Goal: Task Accomplishment & Management: Complete application form

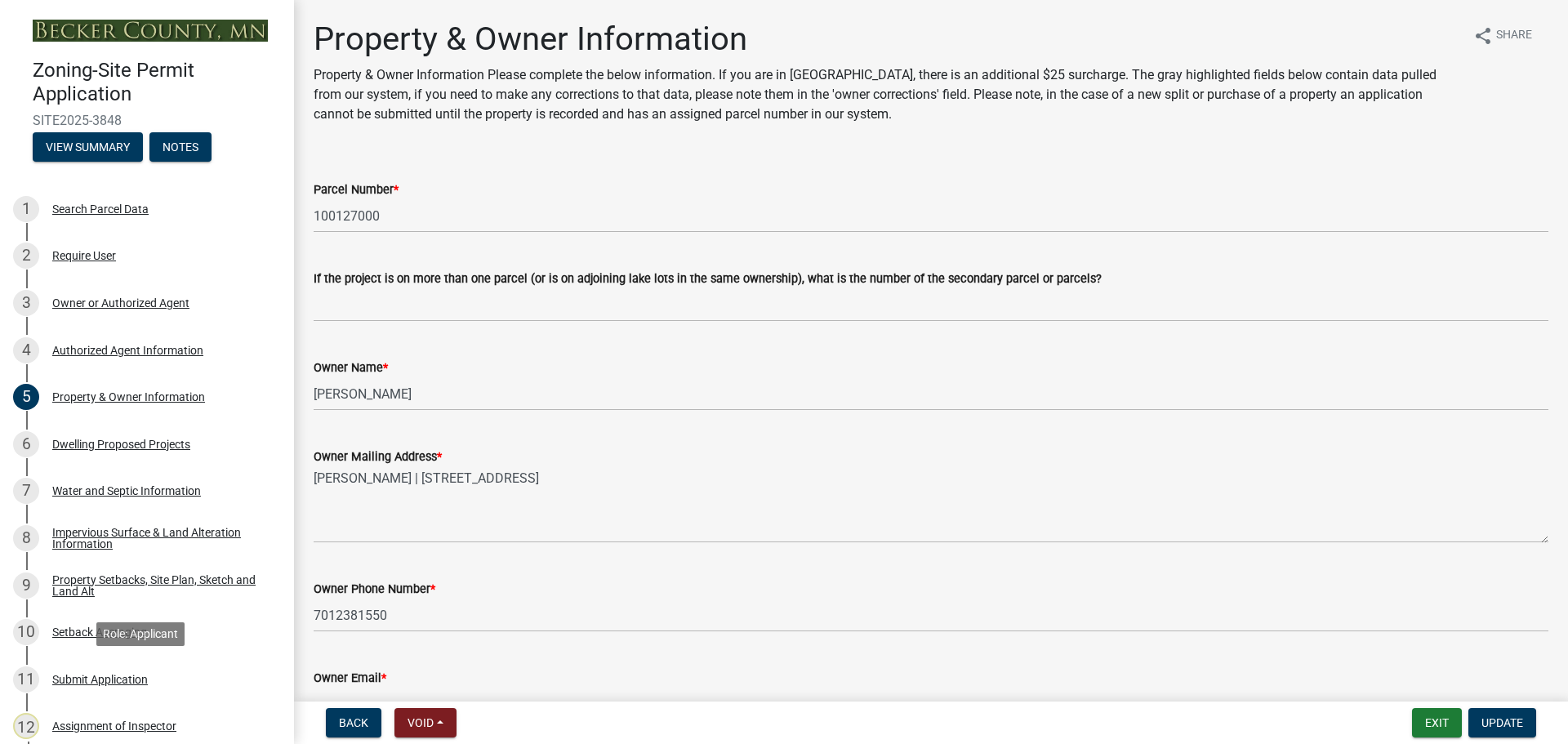
select select "7495cd23-7925-4583-9785-3065799a1be4"
select select "f87eba17-8ed9-4ad8-aefc-fe36a3f3544b"
select select "393a978c-6bd5-4cb2-a6a0-db6feb8732b8"
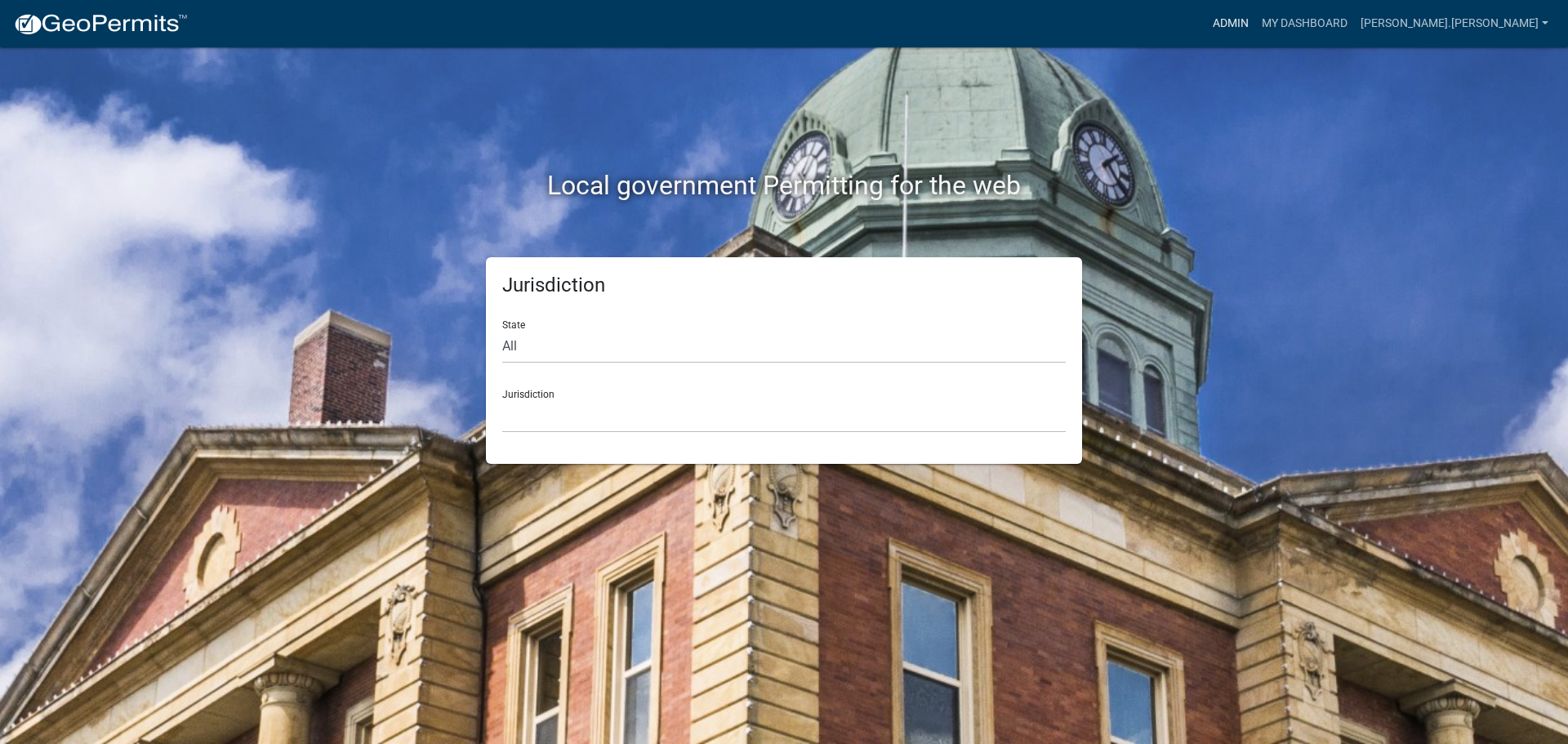
click at [1255, 20] on link "Admin" at bounding box center [1230, 24] width 49 height 31
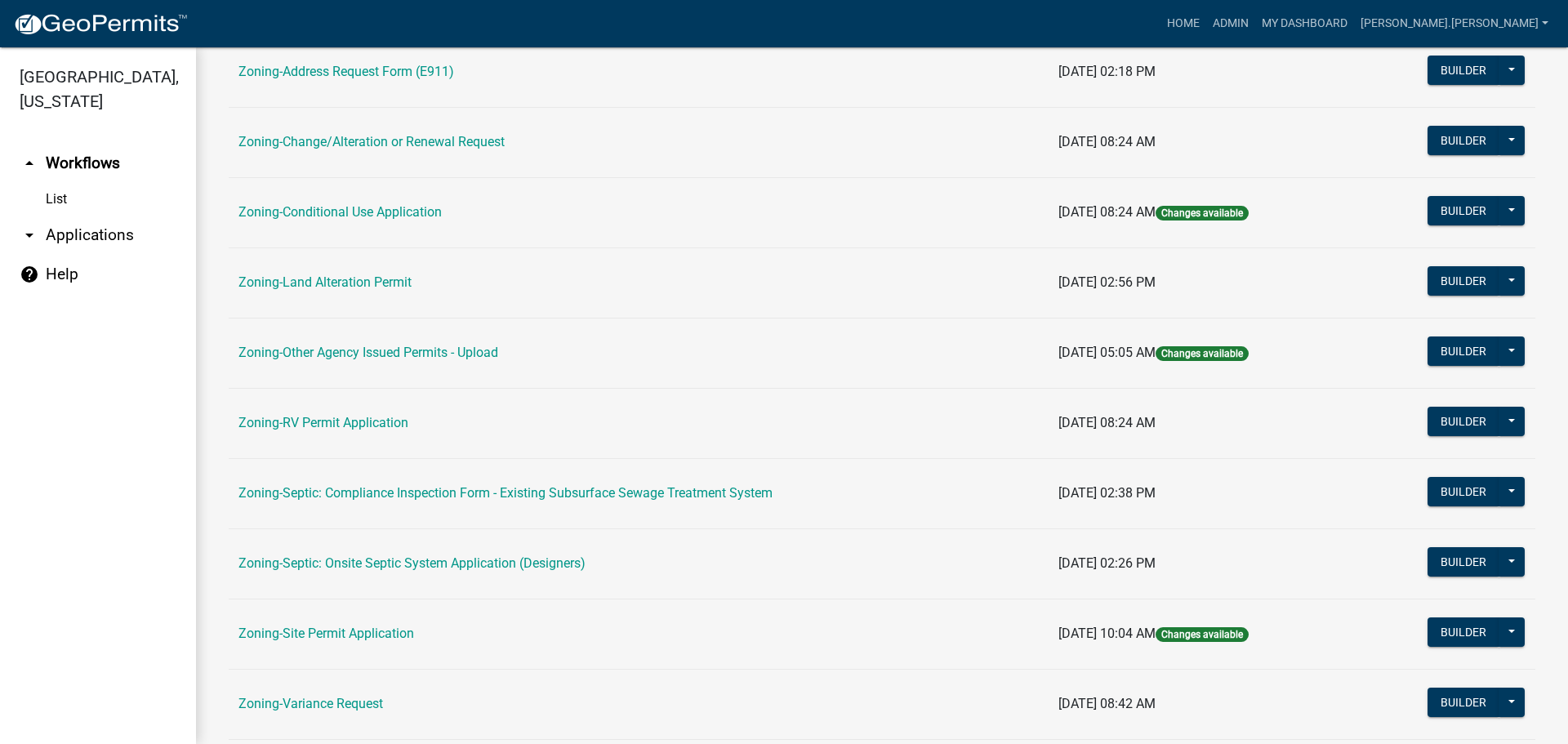
scroll to position [408, 0]
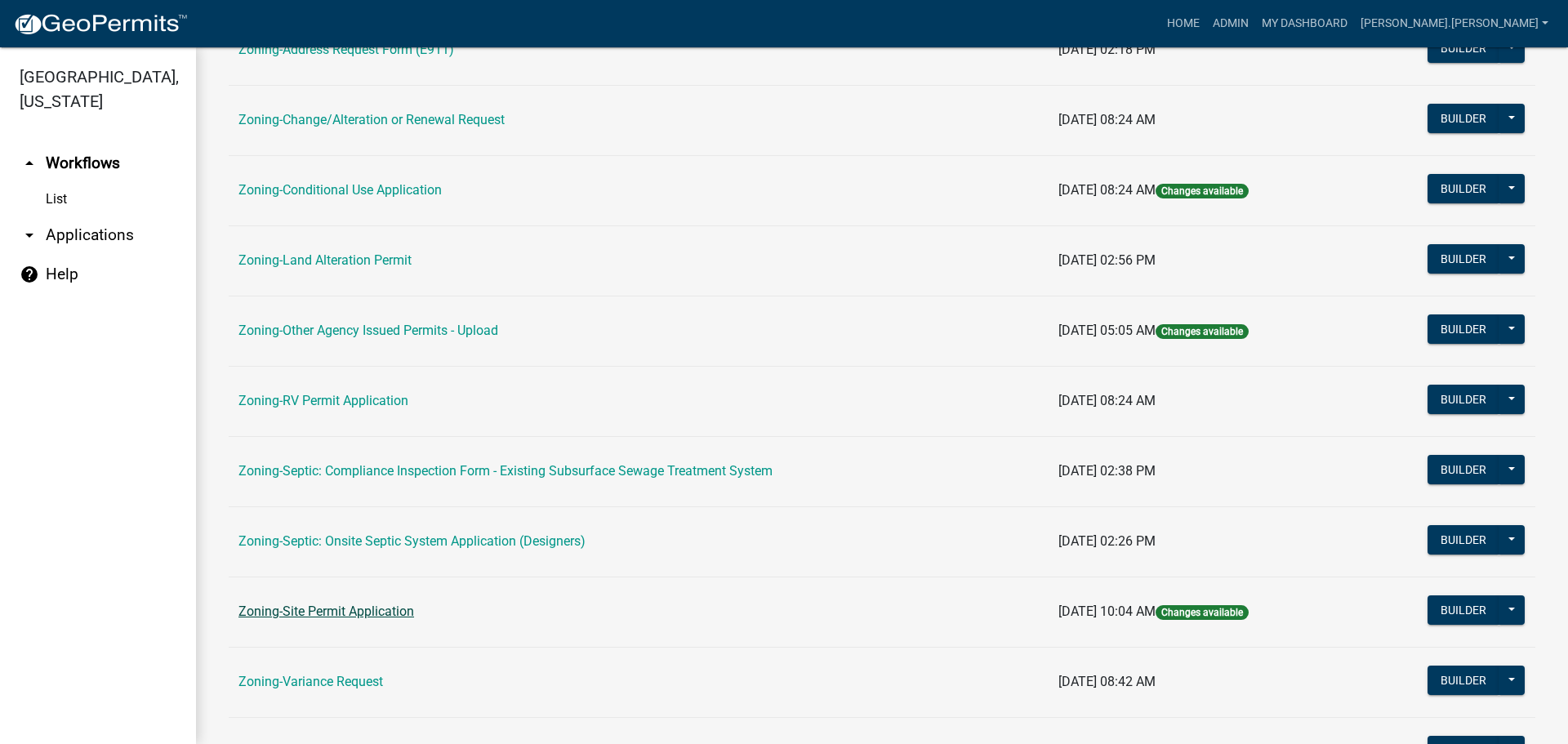
click at [355, 608] on link "Zoning-Site Permit Application" at bounding box center [326, 611] width 176 height 15
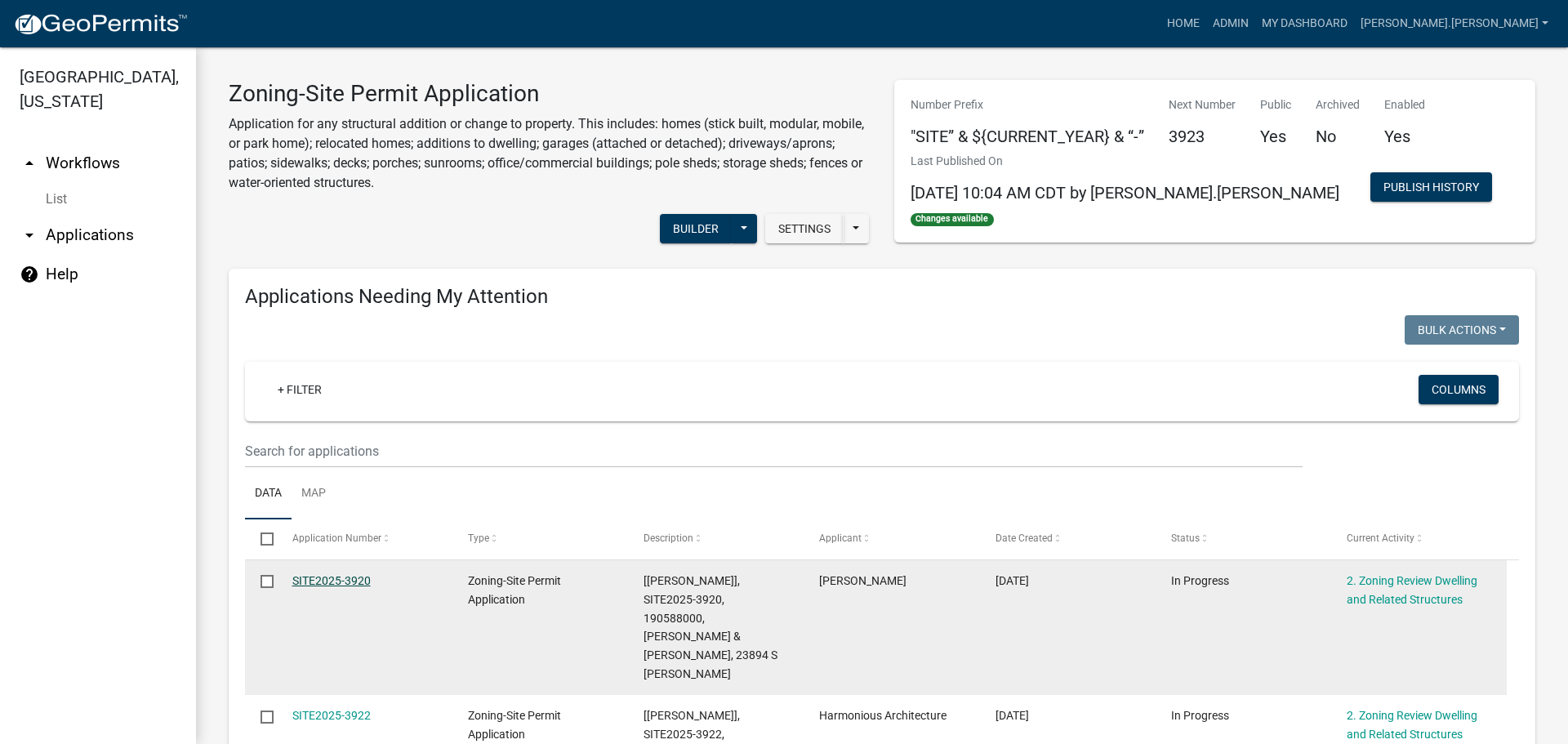
click at [342, 580] on link "SITE2025-3920" at bounding box center [332, 580] width 78 height 13
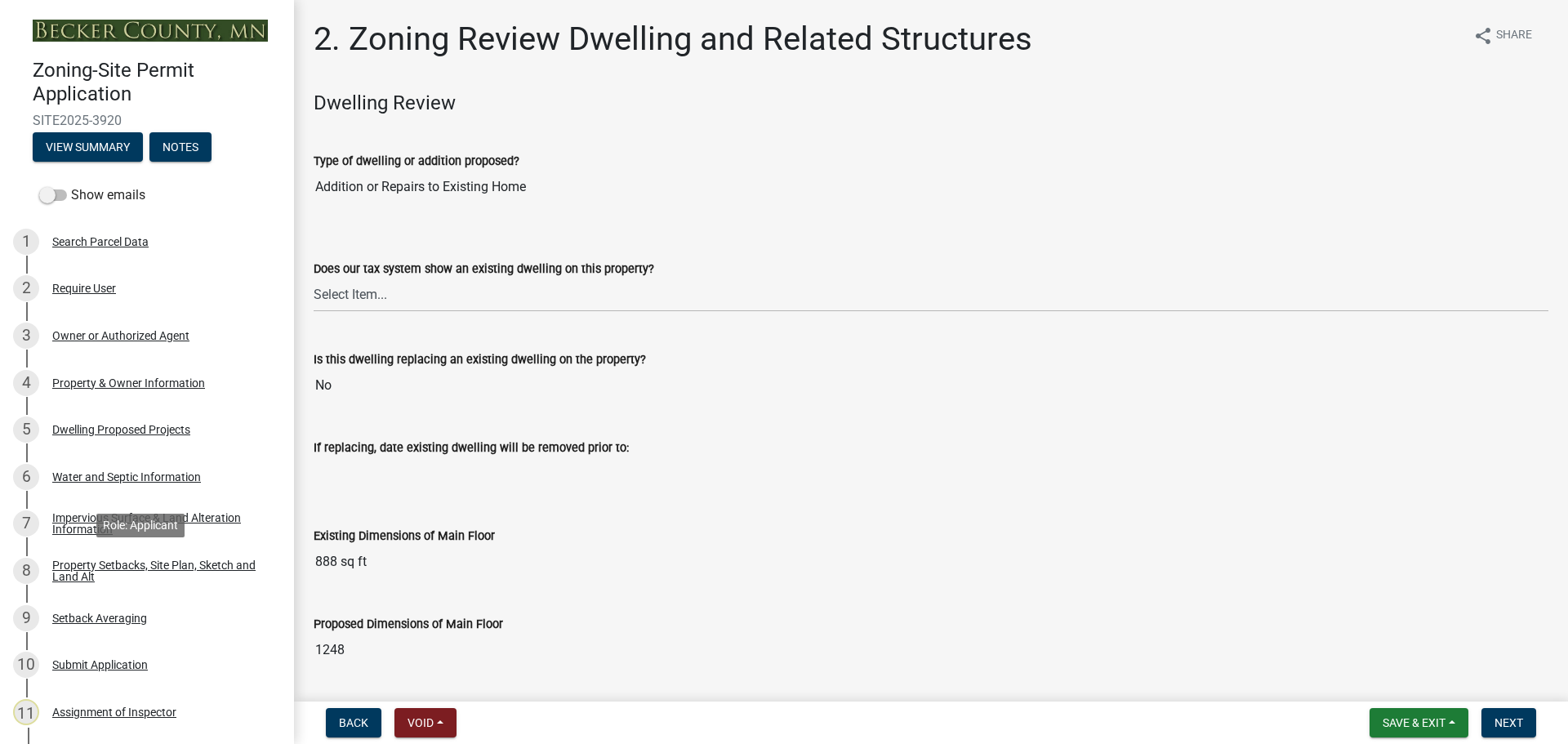
click at [147, 562] on div "Property Setbacks, Site Plan, Sketch and Land Alt" at bounding box center [160, 571] width 215 height 23
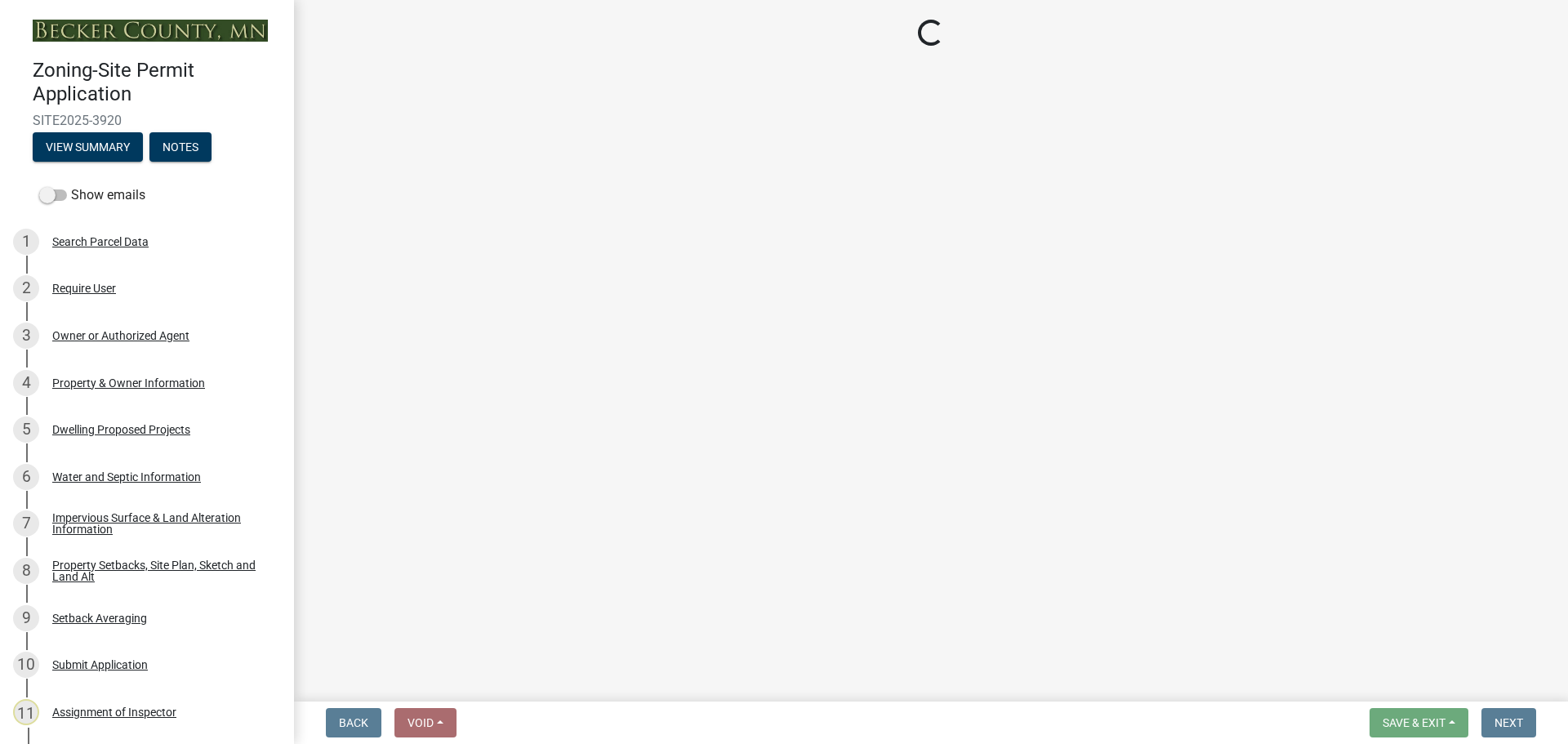
select select "7b13c63f-e699-4112-b373-98fbd28ec536"
select select "ad3f1f1c-7656-4cfc-b9d8-d6dc1c91b001"
select select "b56a4575-9846-47cf-8067-c59a4853da22"
select select "12f785fb-c378-4b18-841c-21c73dc99083"
select select "e8ab2dc3-aa3f-46f3-9b4a-37eb25ad84af"
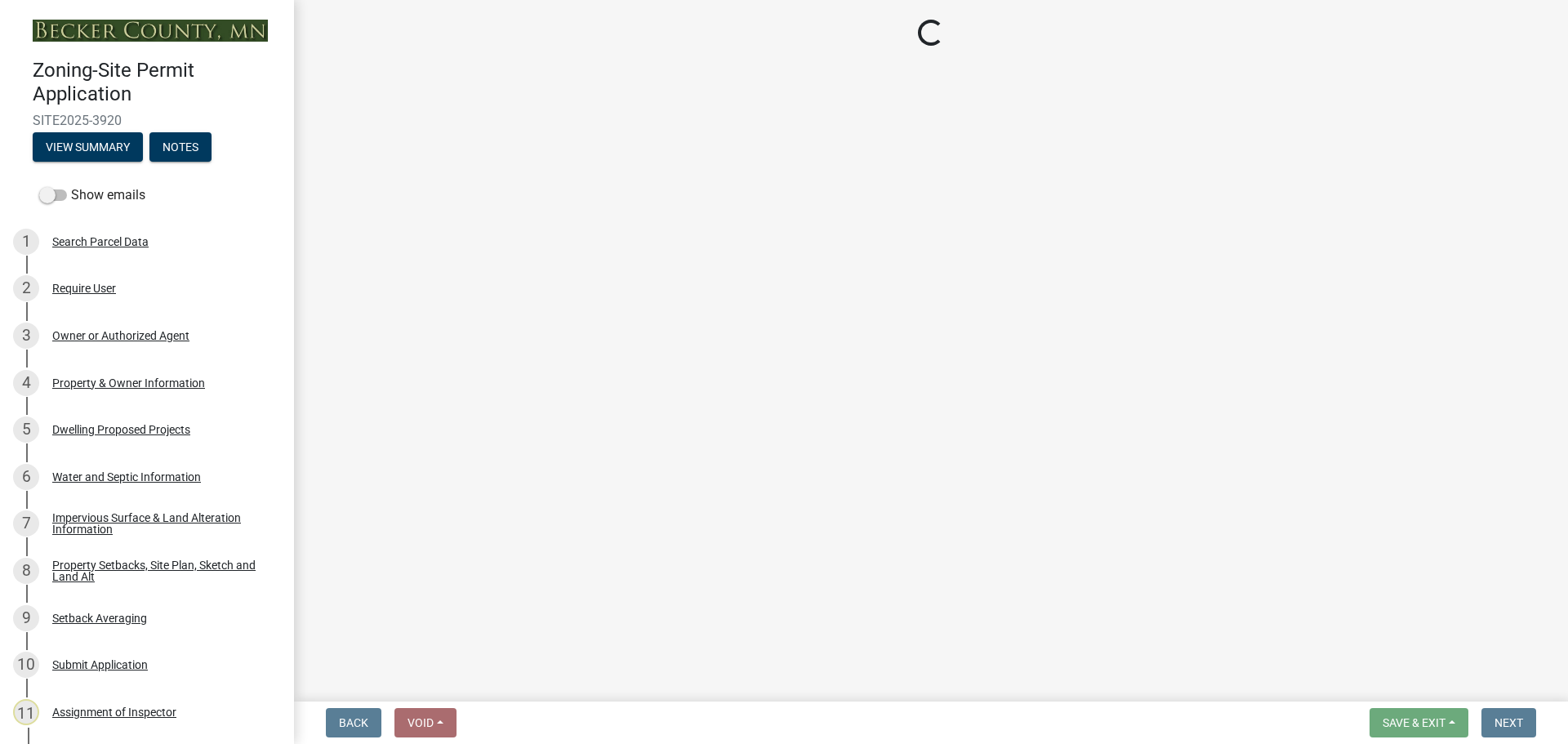
select select "27b2a8b4-abf6-463e-8c0c-7c5d2b4fe26f"
select select "5ad4ab64-b44e-481c-9000-9e5907aa74e1"
select select "a96800da-4e88-4c62-b1ff-2cd17f9e3346"
select select "c8b8ea71-7088-4e87-a493-7bc88cc2835b"
select select "1418c7e3-4054-4b00-84b5-d09b9560f30a"
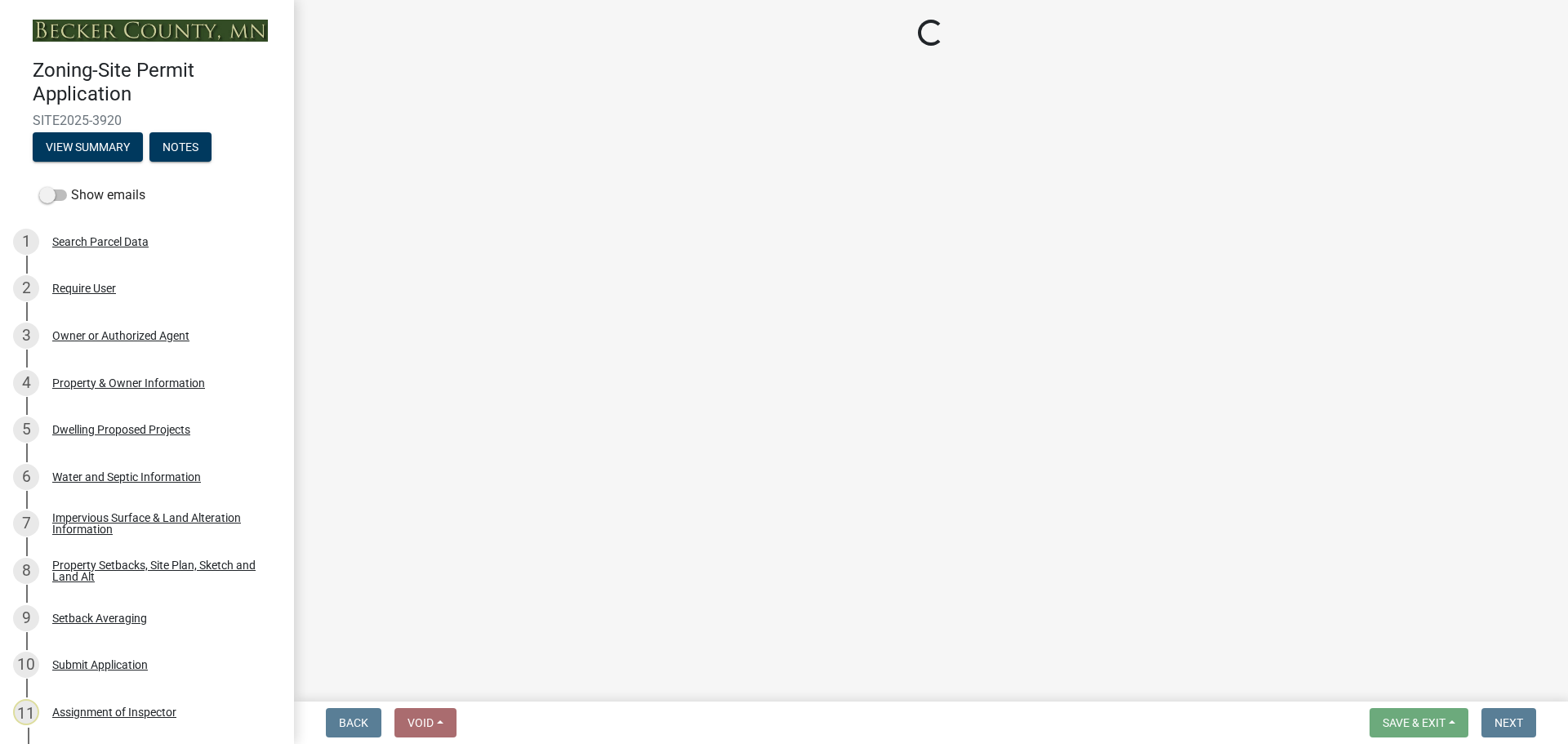
select select "f51aecae-0421-4f67-bd2d-0cff8a85c7cd"
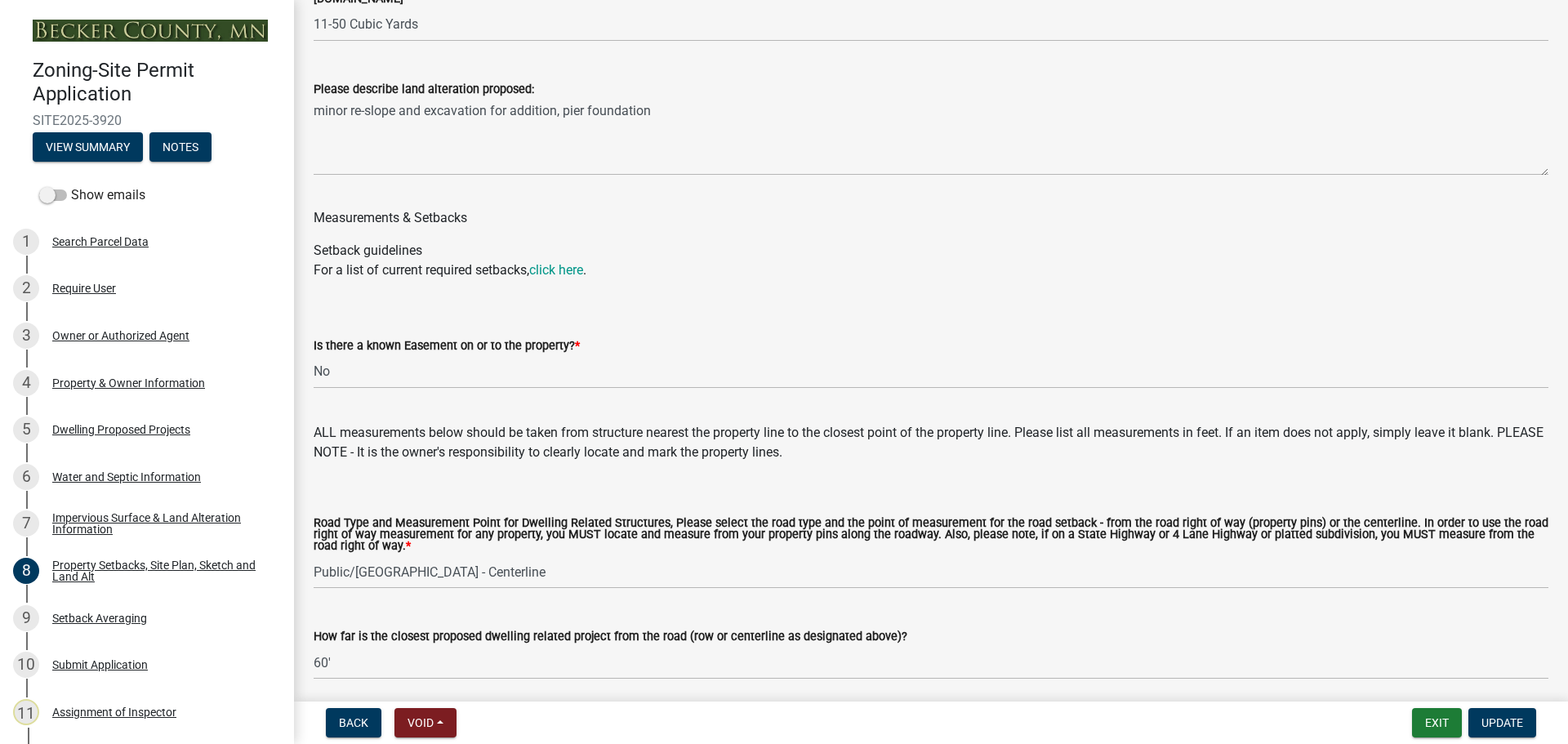
scroll to position [2857, 0]
